Goal: Check status

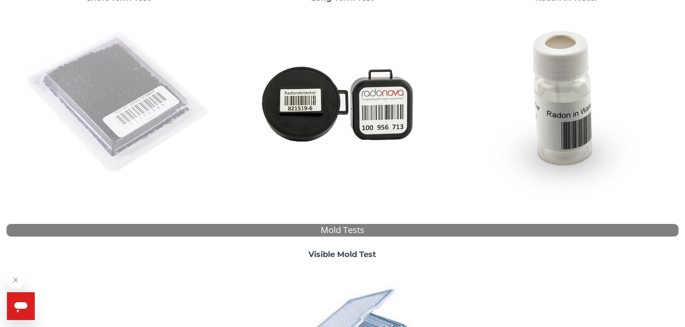
scroll to position [40, 0]
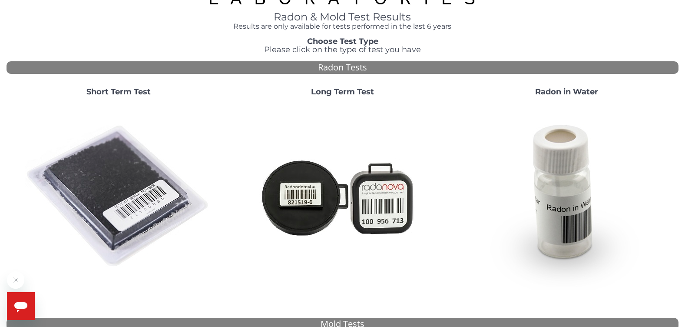
click at [99, 139] on img at bounding box center [118, 196] width 187 height 187
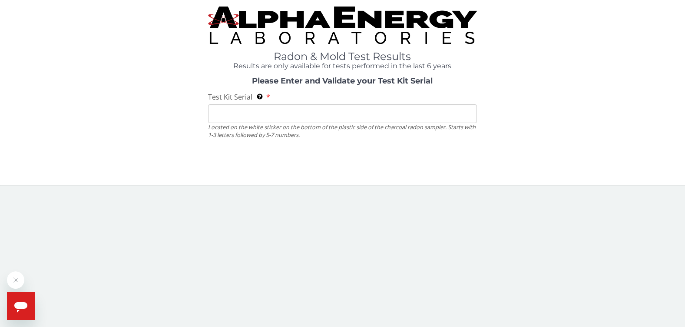
scroll to position [0, 0]
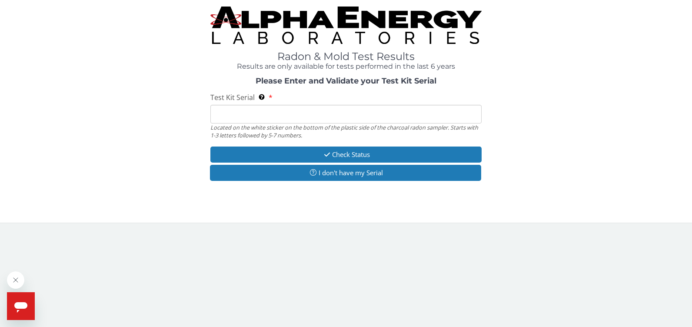
click at [251, 112] on input "Test Kit Serial Located on the white sticker on the bottom of the plastic side …" at bounding box center [346, 114] width 272 height 19
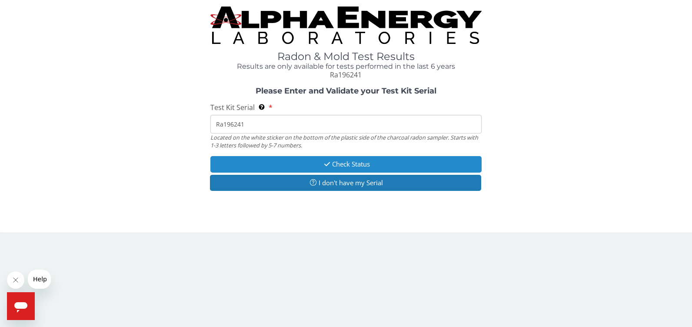
type input "Ra196241"
click at [272, 163] on button "Check Status" at bounding box center [346, 164] width 272 height 16
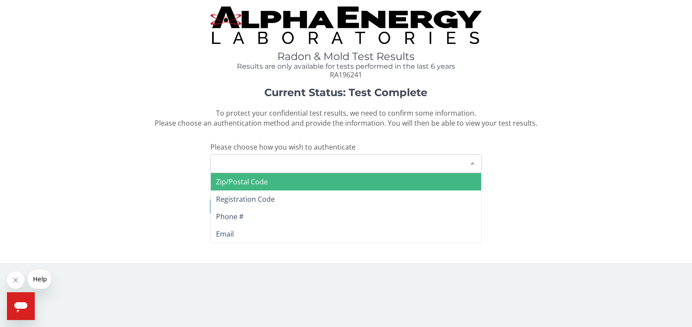
click at [472, 161] on div at bounding box center [472, 163] width 17 height 17
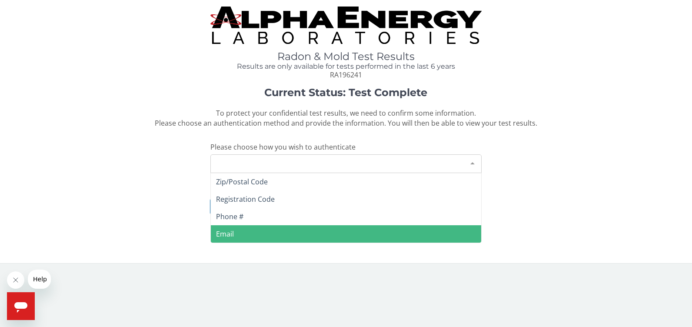
click at [225, 233] on span "Email" at bounding box center [225, 234] width 18 height 10
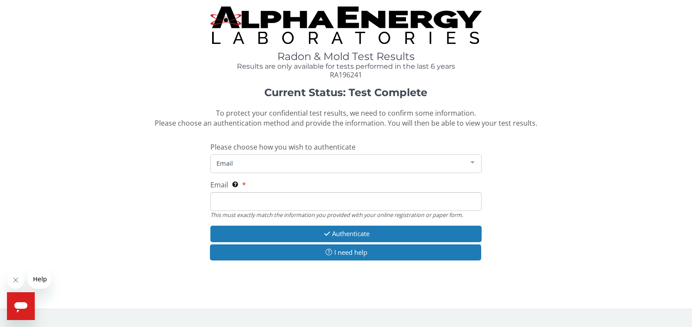
click at [232, 199] on input "Email This must exactly match the information you provided with your online reg…" at bounding box center [346, 201] width 272 height 19
type input "[EMAIL_ADDRESS][DOMAIN_NAME]"
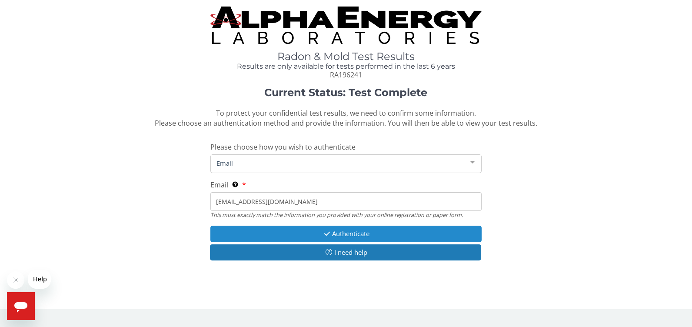
click at [323, 231] on icon "button" at bounding box center [327, 233] width 10 height 7
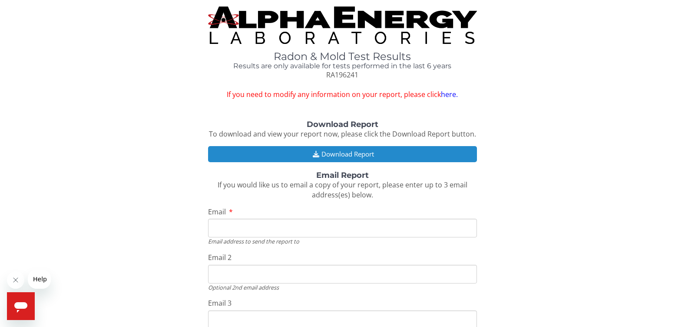
click at [309, 153] on button "Download Report" at bounding box center [342, 154] width 269 height 16
